Goal: Check status

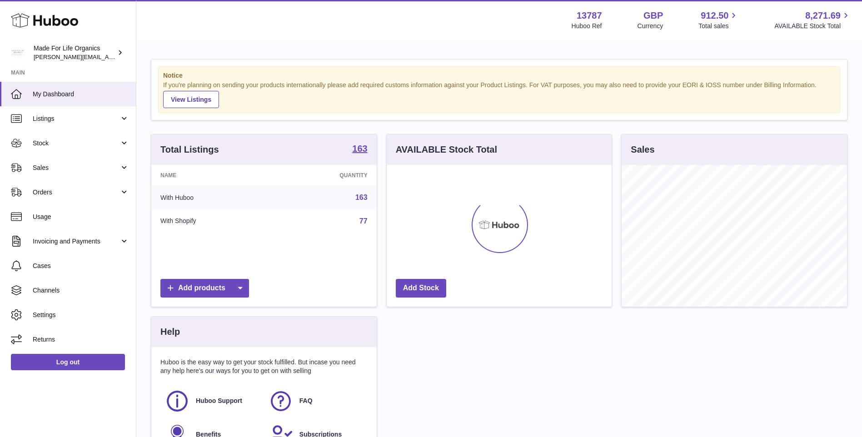
scroll to position [142, 225]
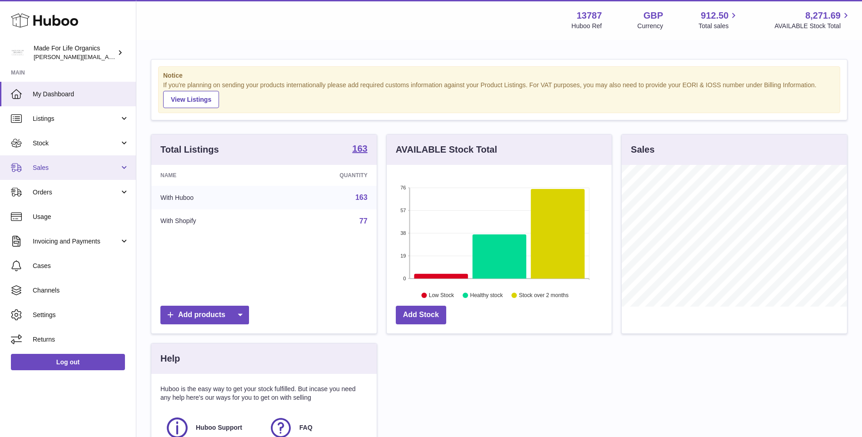
click at [42, 167] on span "Sales" at bounding box center [76, 168] width 87 height 9
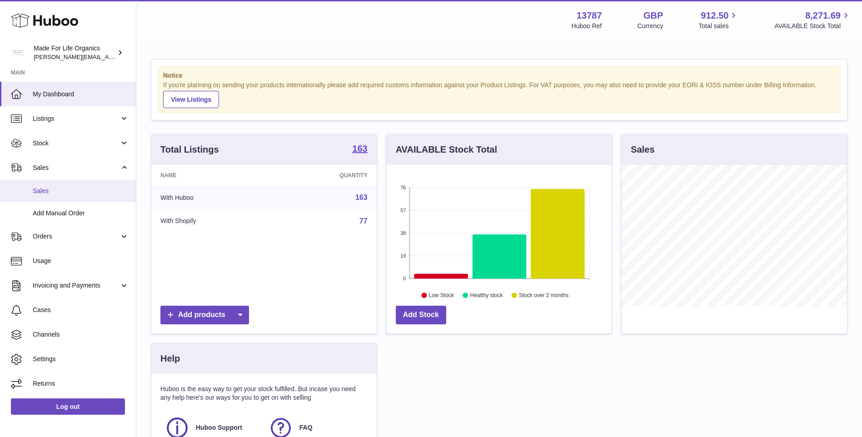
click at [38, 194] on span "Sales" at bounding box center [81, 191] width 96 height 9
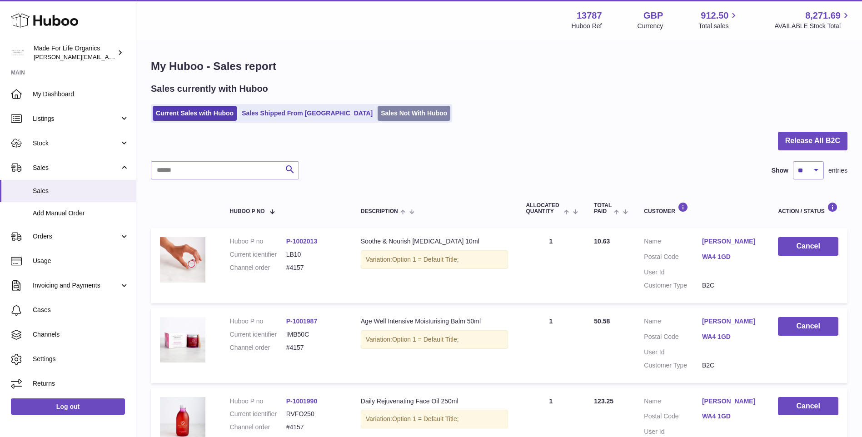
click at [378, 117] on link "Sales Not With Huboo" at bounding box center [414, 113] width 73 height 15
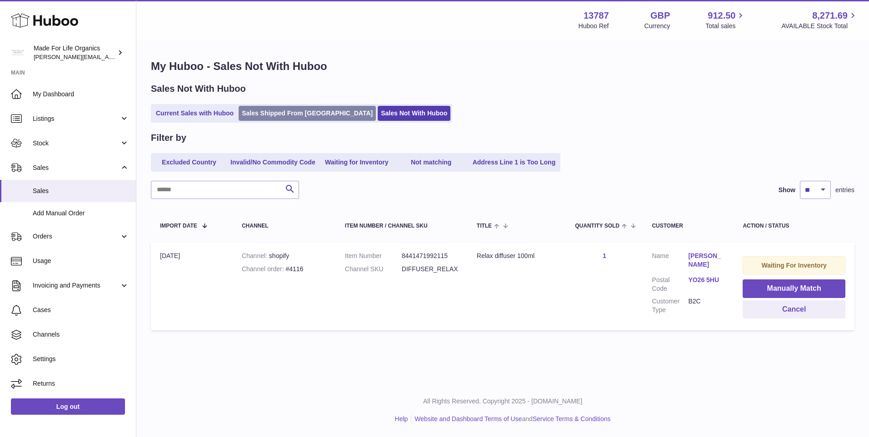
click at [271, 111] on link "Sales Shipped From [GEOGRAPHIC_DATA]" at bounding box center [307, 113] width 137 height 15
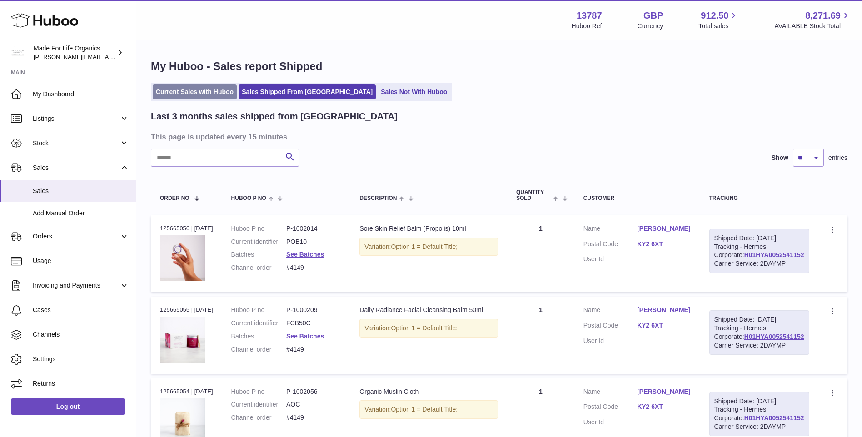
click at [201, 87] on link "Current Sales with Huboo" at bounding box center [195, 92] width 84 height 15
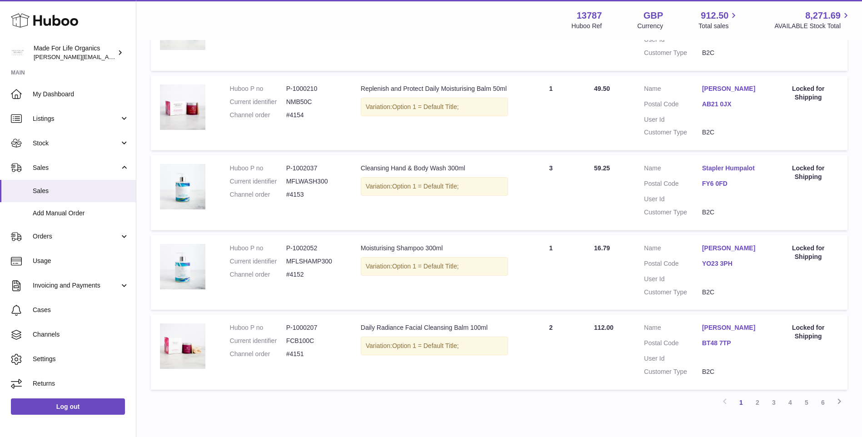
scroll to position [636, 0]
